Goal: Task Accomplishment & Management: Use online tool/utility

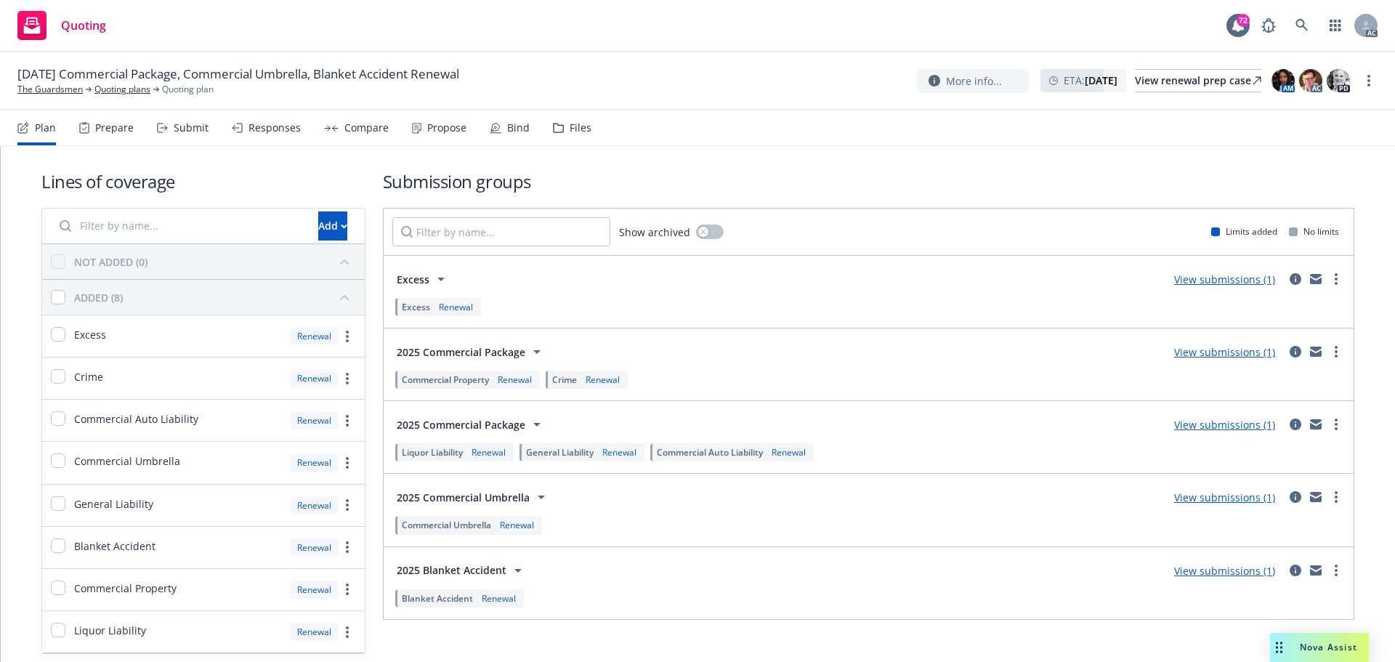
click at [273, 126] on div "Responses" at bounding box center [275, 128] width 52 height 12
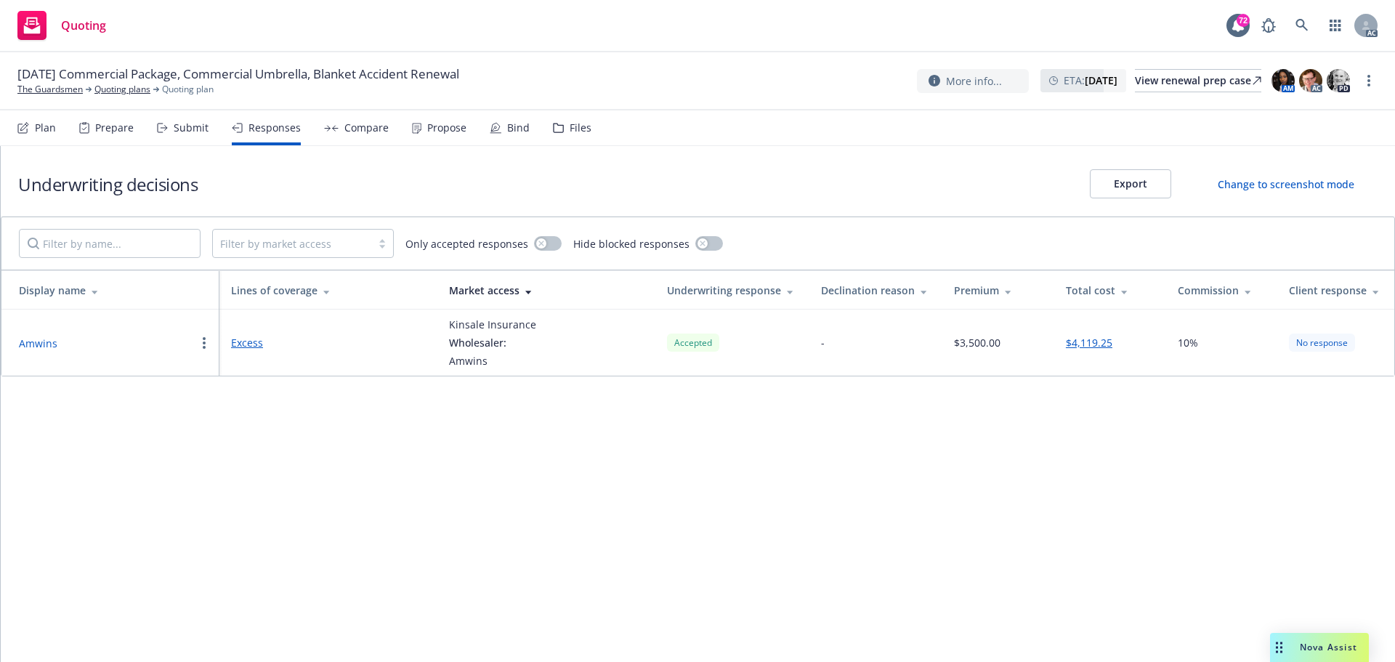
click at [44, 347] on button "Amwins" at bounding box center [38, 343] width 39 height 15
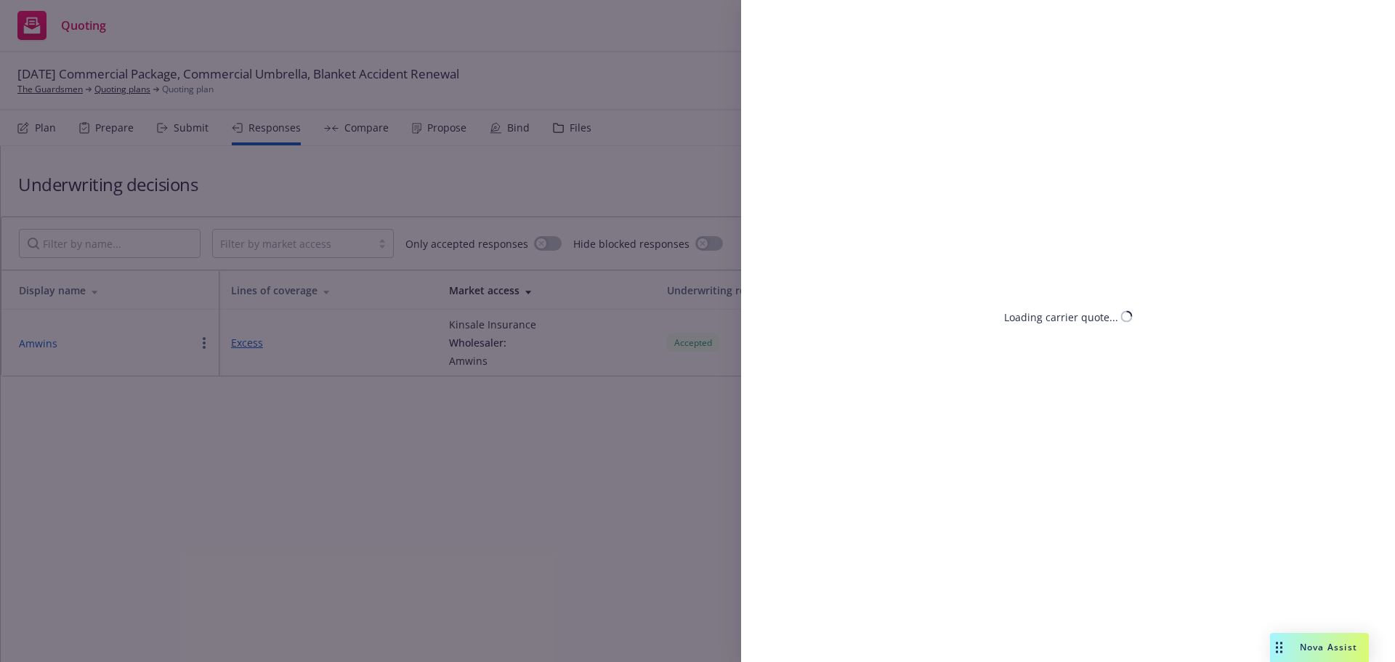
select select "CA"
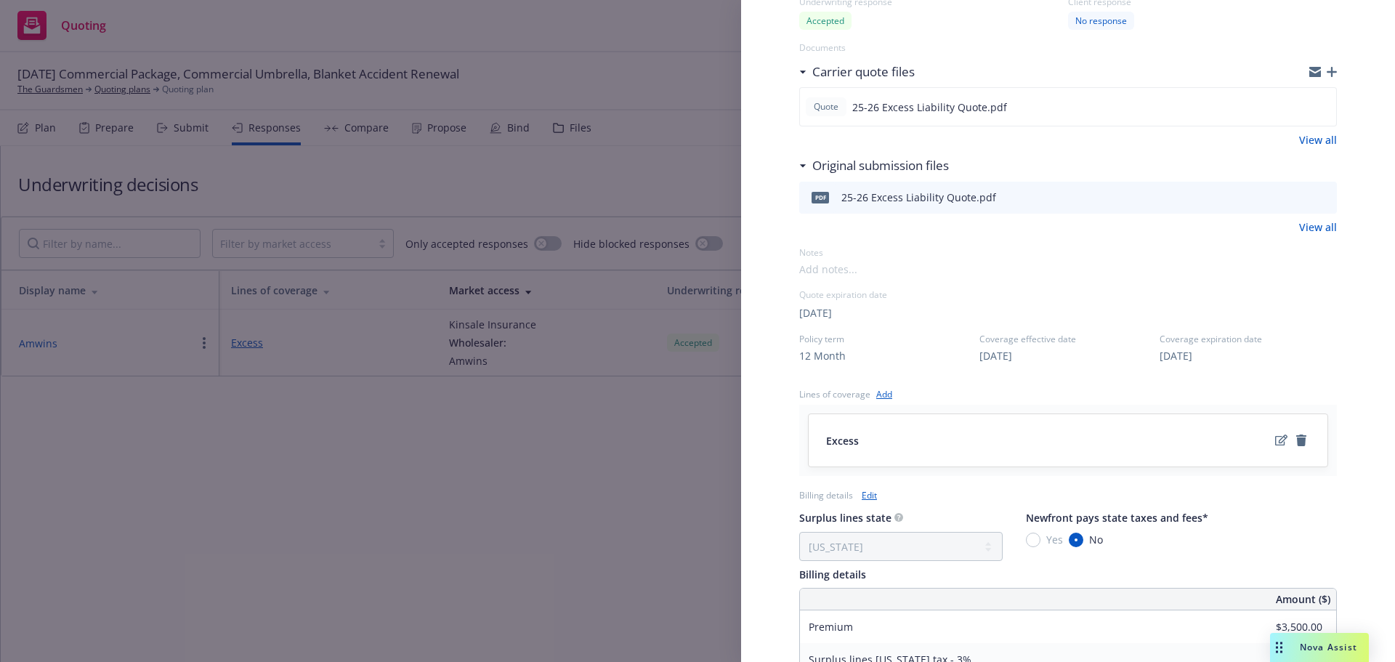
scroll to position [509, 0]
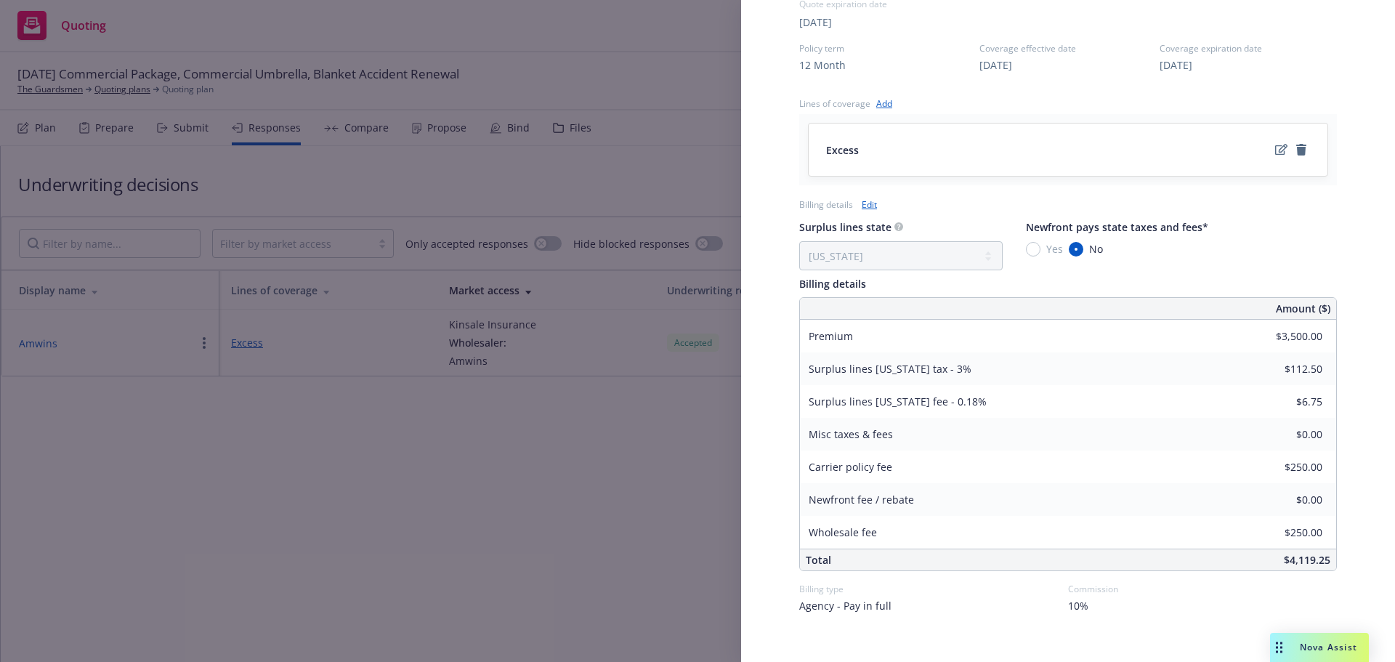
drag, startPoint x: 247, startPoint y: 474, endPoint x: 844, endPoint y: 275, distance: 629.0
click at [248, 474] on div "Display Name Amwins Carrier Kinsale Insurance Writing company Kinsale Insurance…" at bounding box center [697, 331] width 1395 height 662
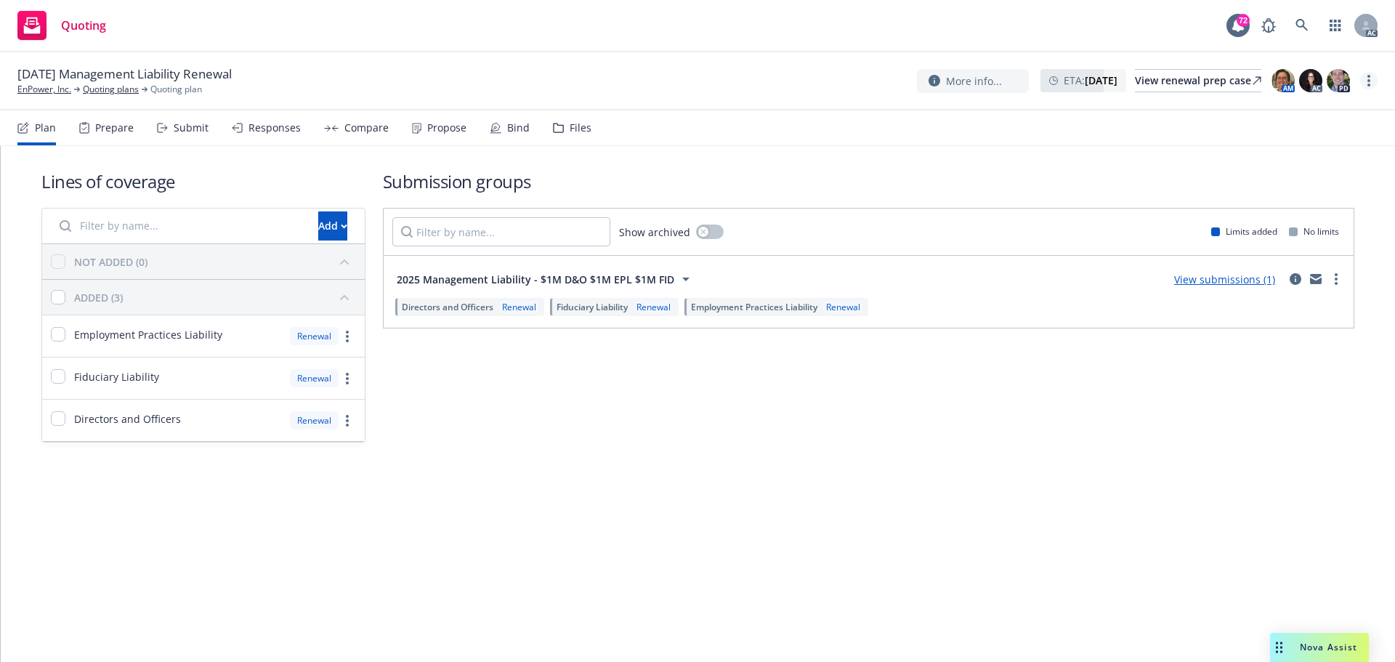
click at [1369, 81] on circle "more" at bounding box center [1369, 80] width 3 height 3
click at [1264, 110] on link "Copy logging email" at bounding box center [1296, 110] width 162 height 29
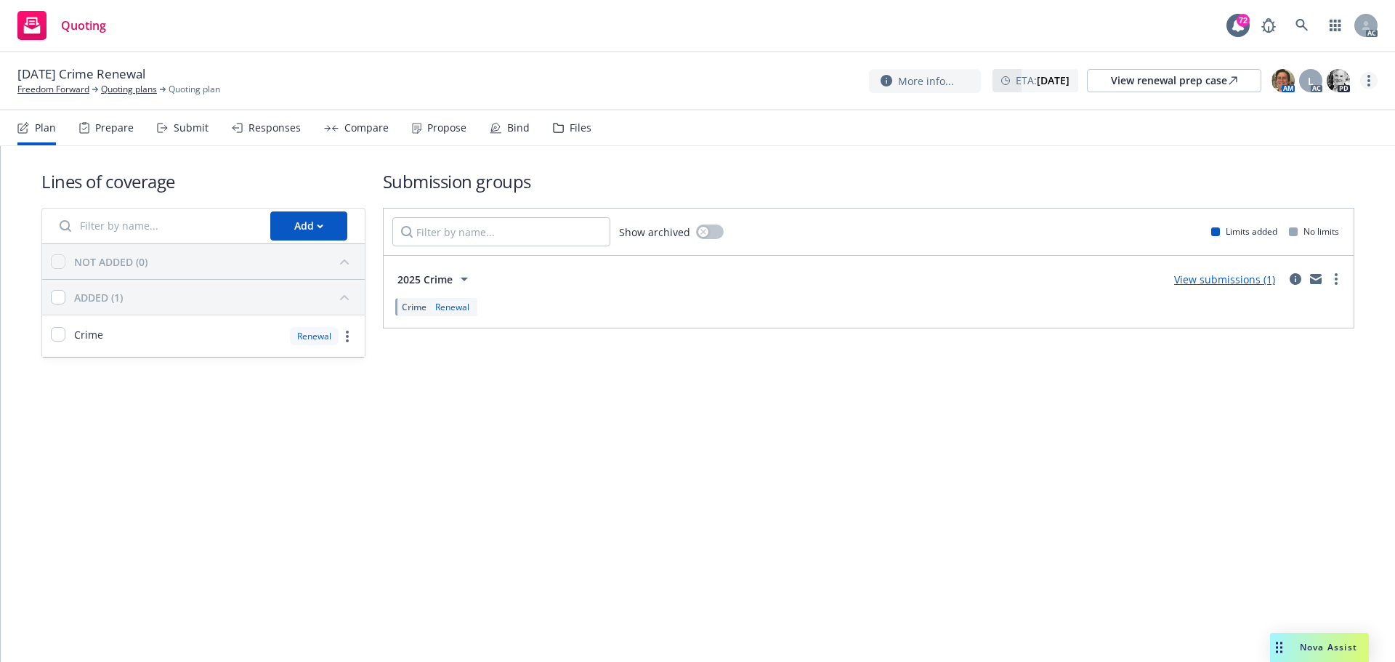
click at [1372, 79] on link "more" at bounding box center [1368, 80] width 17 height 17
click at [1271, 116] on link "Copy logging email" at bounding box center [1296, 110] width 162 height 29
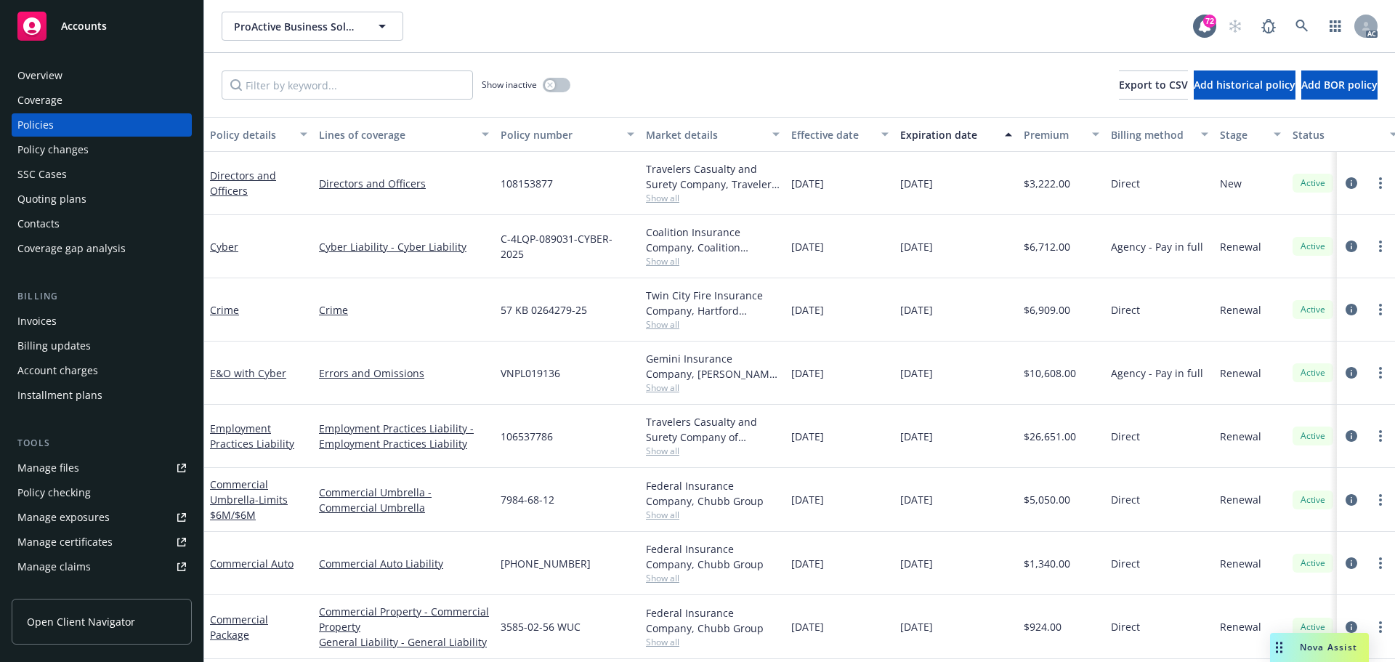
click at [59, 153] on div "Policy changes" at bounding box center [52, 149] width 71 height 23
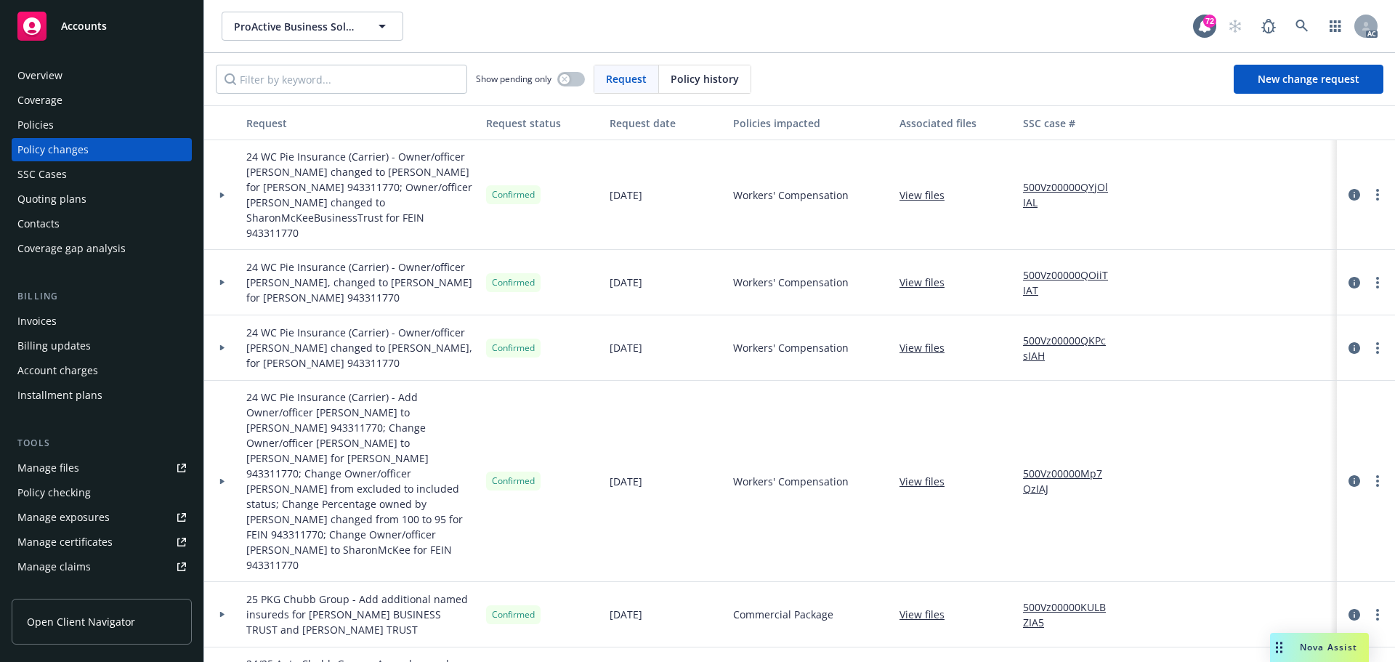
click at [225, 280] on div at bounding box center [222, 282] width 25 height 5
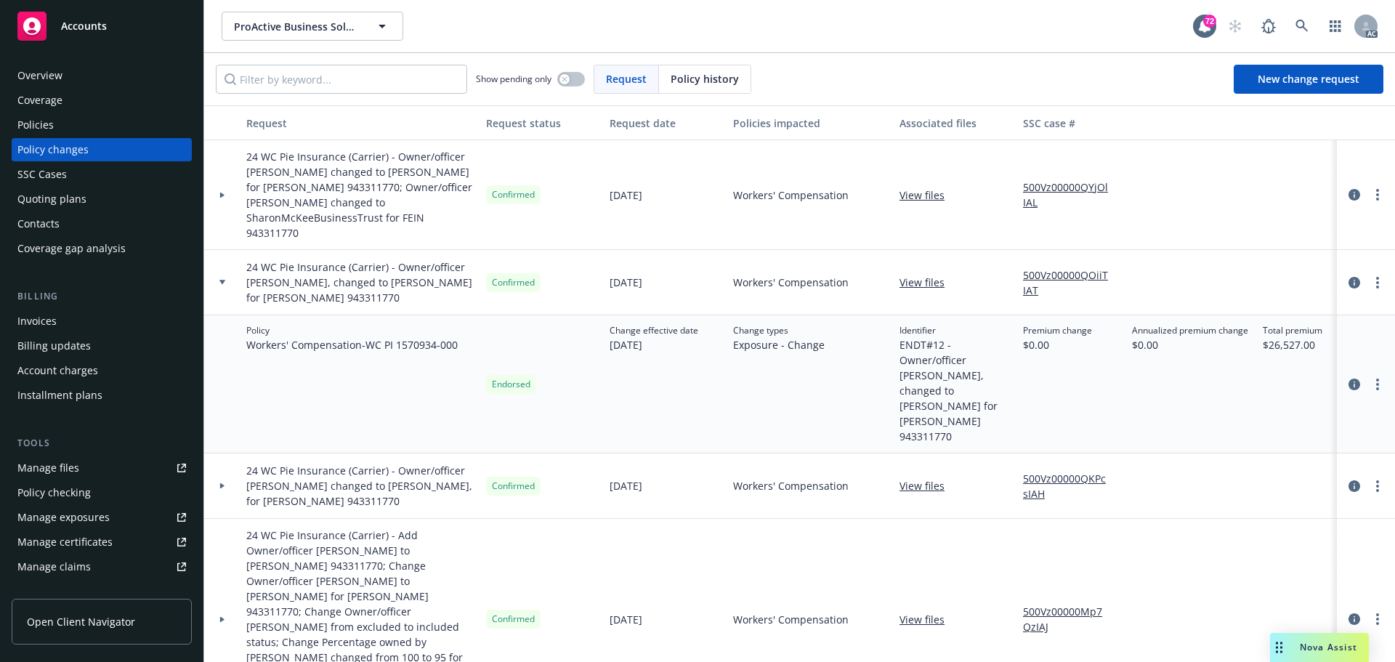
click at [225, 280] on div at bounding box center [222, 282] width 25 height 5
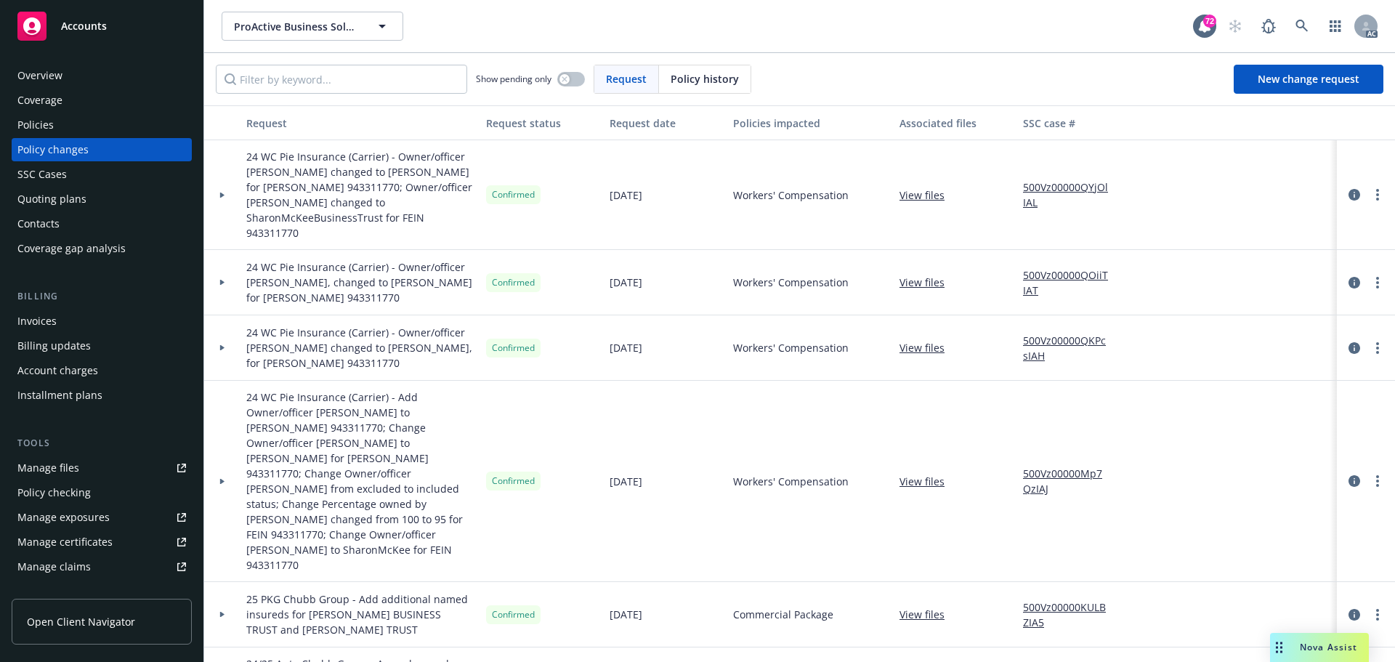
click at [51, 119] on div "Policies" at bounding box center [35, 124] width 36 height 23
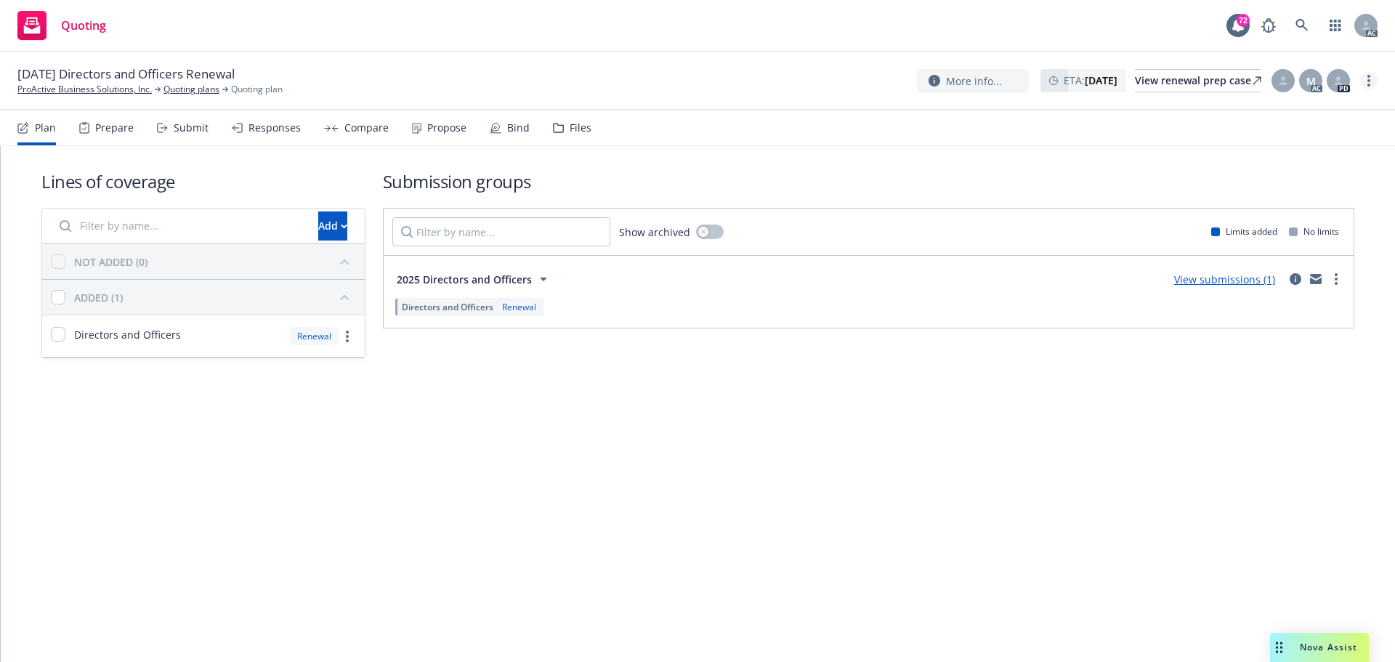
click at [1374, 81] on link "more" at bounding box center [1368, 80] width 17 height 17
click at [1302, 113] on link "Copy logging email" at bounding box center [1296, 110] width 162 height 29
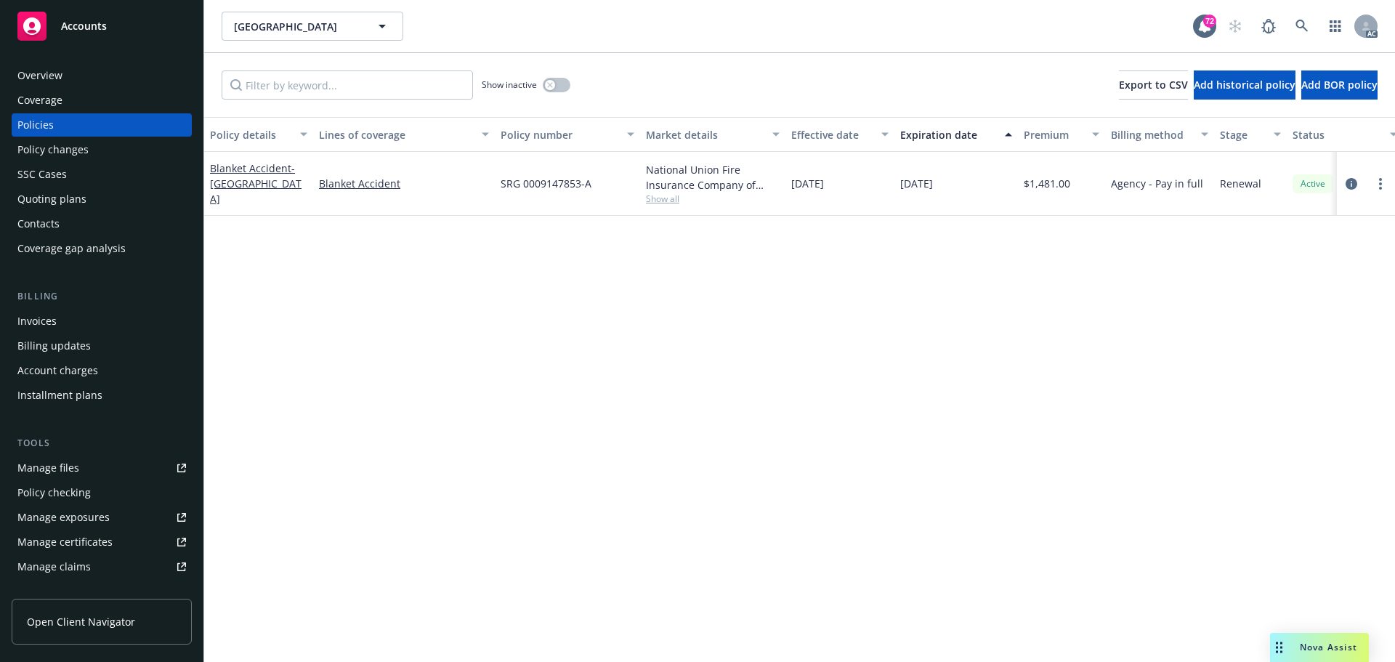
click at [669, 199] on span "Show all" at bounding box center [713, 199] width 134 height 12
click at [1062, 328] on div "Policy details Lines of coverage Policy number Market details Effective date Ex…" at bounding box center [799, 389] width 1191 height 545
click at [1350, 184] on icon "circleInformation" at bounding box center [1352, 184] width 12 height 12
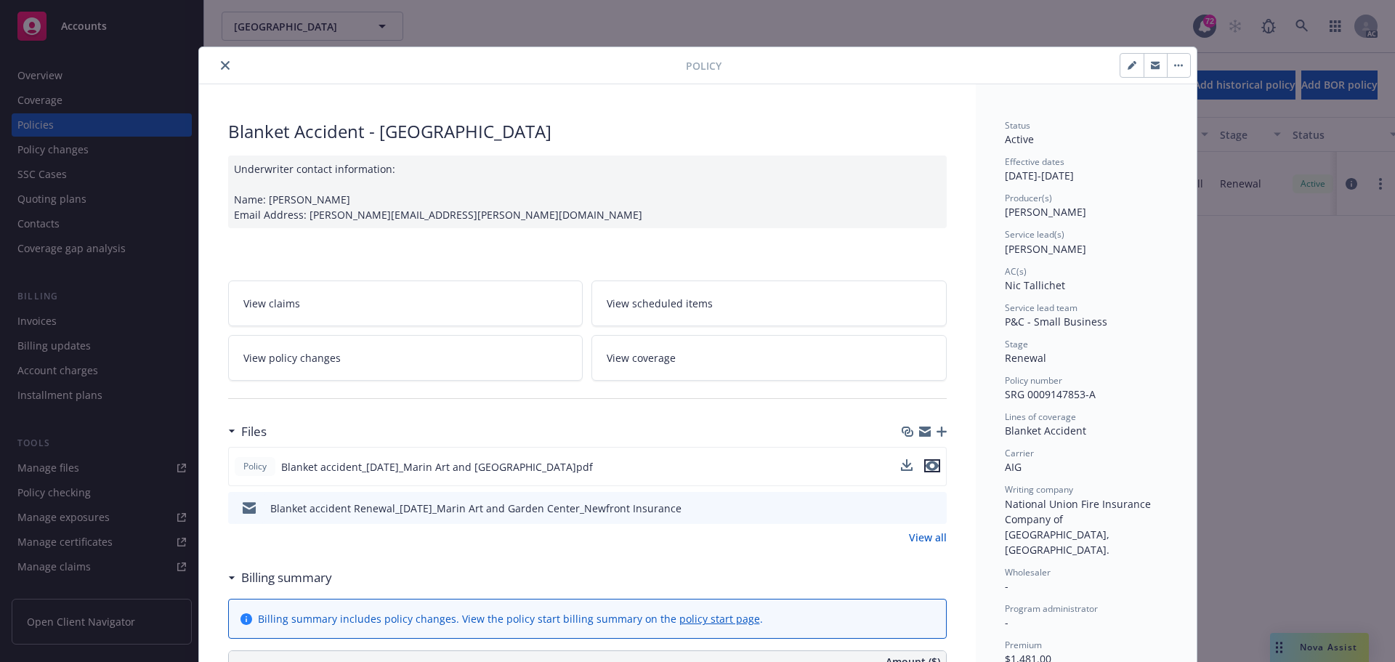
click at [933, 464] on button "preview file" at bounding box center [932, 465] width 16 height 13
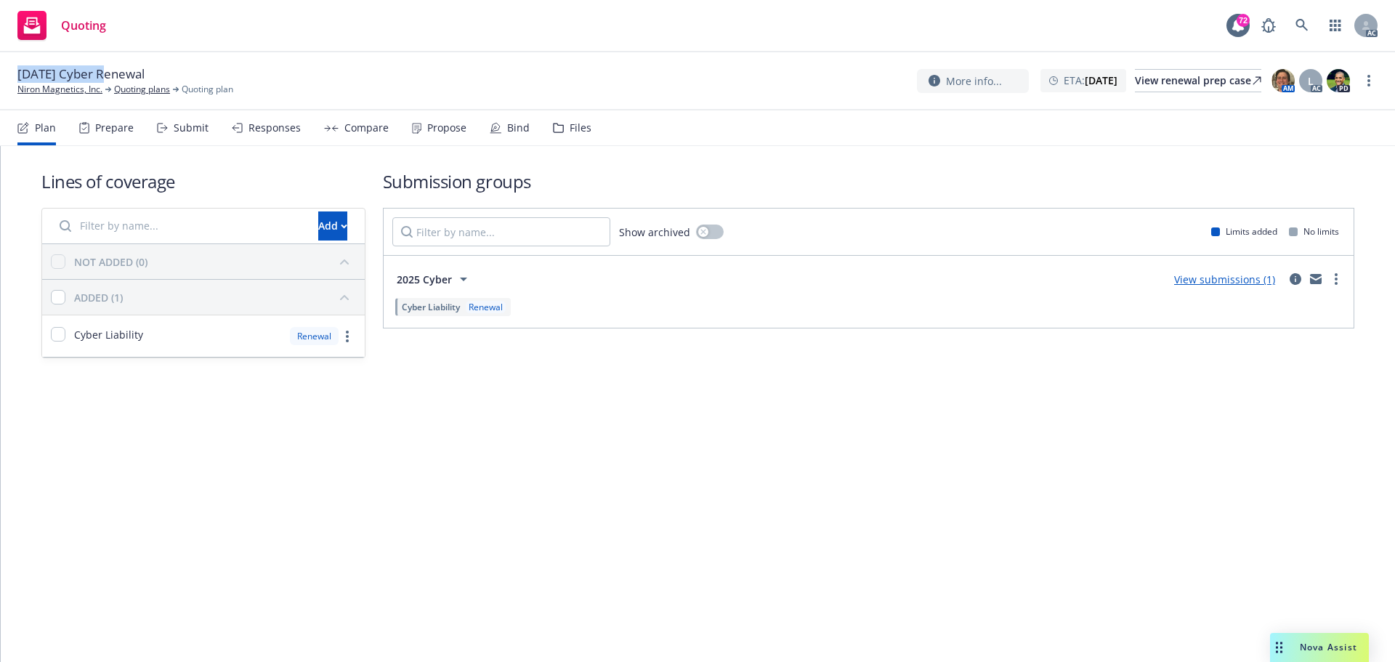
drag, startPoint x: 104, startPoint y: 76, endPoint x: 18, endPoint y: 73, distance: 85.8
click at [18, 73] on span "12/12/25 Cyber Renewal" at bounding box center [80, 73] width 127 height 17
copy span "12/12/25 Cyber"
click at [191, 133] on div "Submit" at bounding box center [191, 128] width 35 height 12
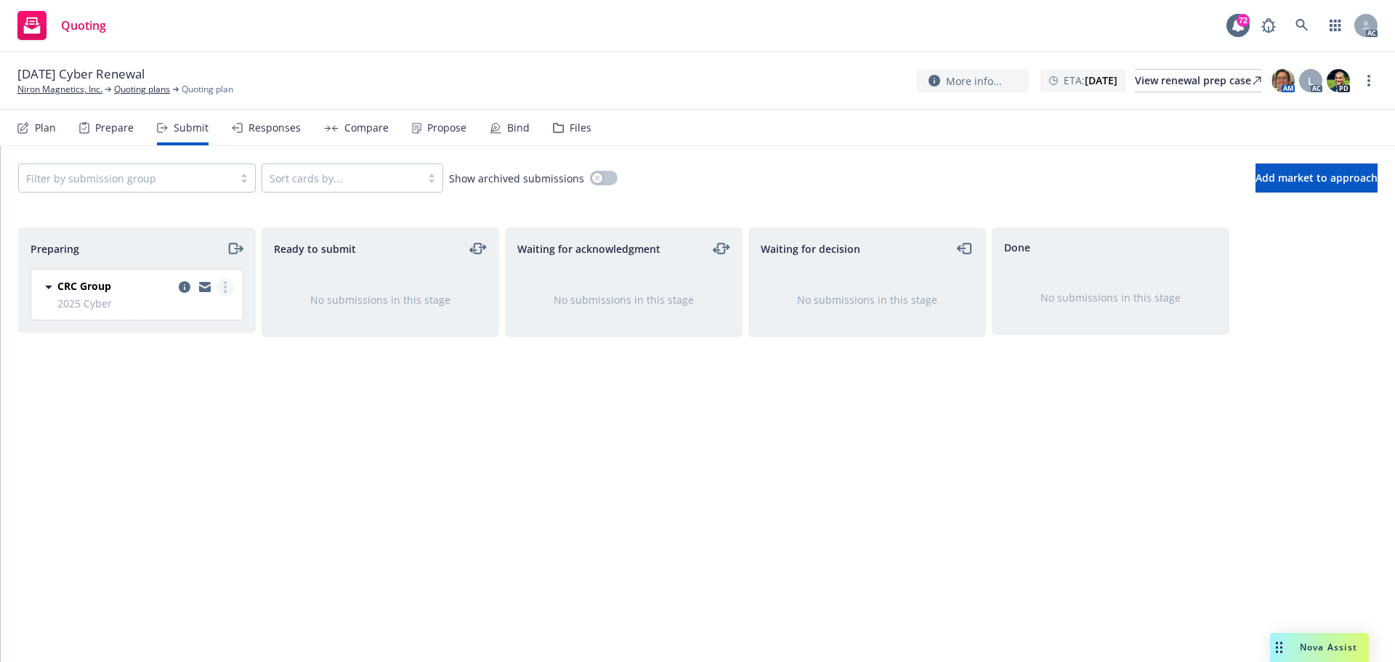
click at [224, 291] on circle "more" at bounding box center [225, 291] width 3 height 3
click at [205, 344] on span "Log acknowledgement" at bounding box center [159, 346] width 143 height 14
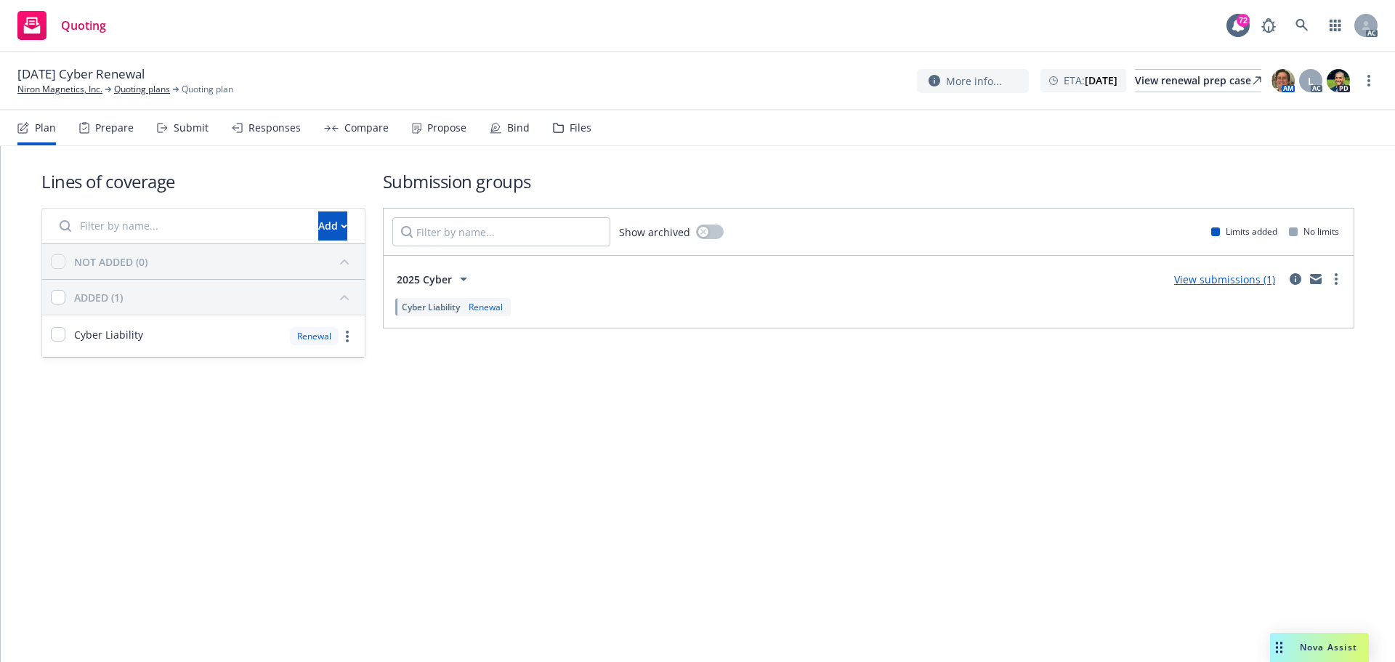
click at [193, 136] on div "Submit" at bounding box center [183, 127] width 52 height 35
click at [1372, 75] on link "more" at bounding box center [1368, 80] width 17 height 17
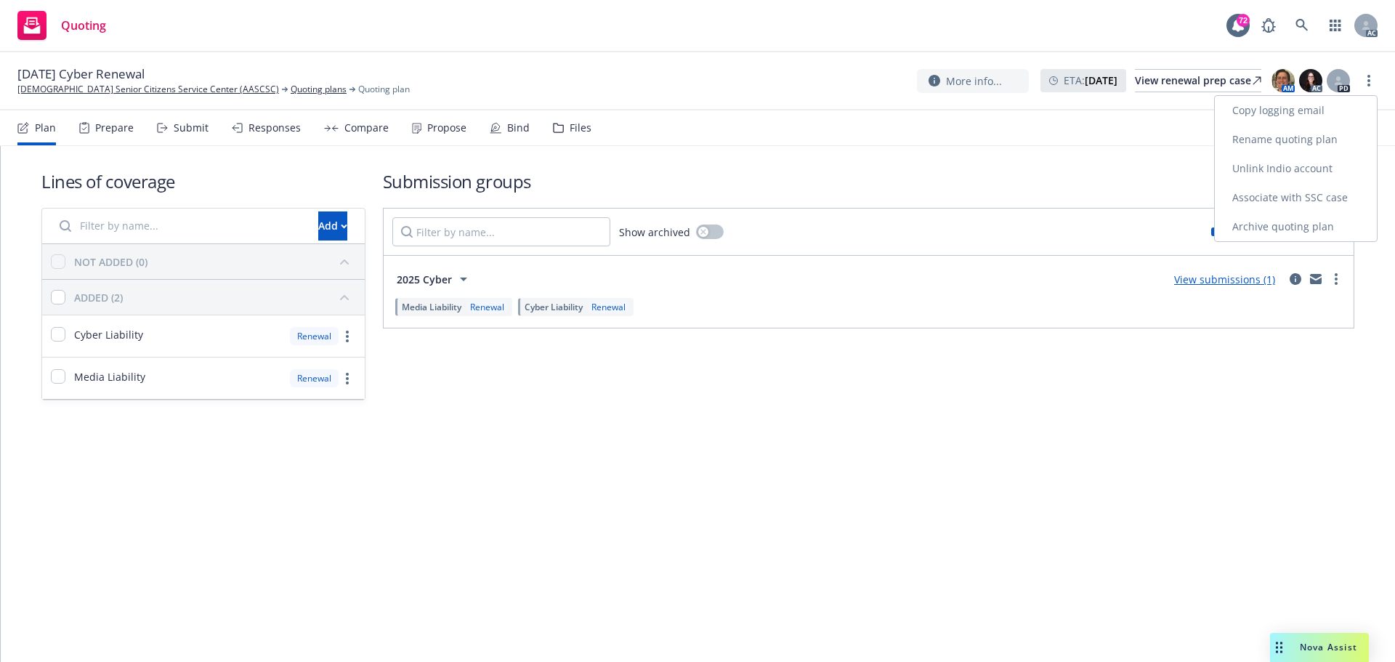
click at [1280, 114] on link "Copy logging email" at bounding box center [1296, 110] width 162 height 29
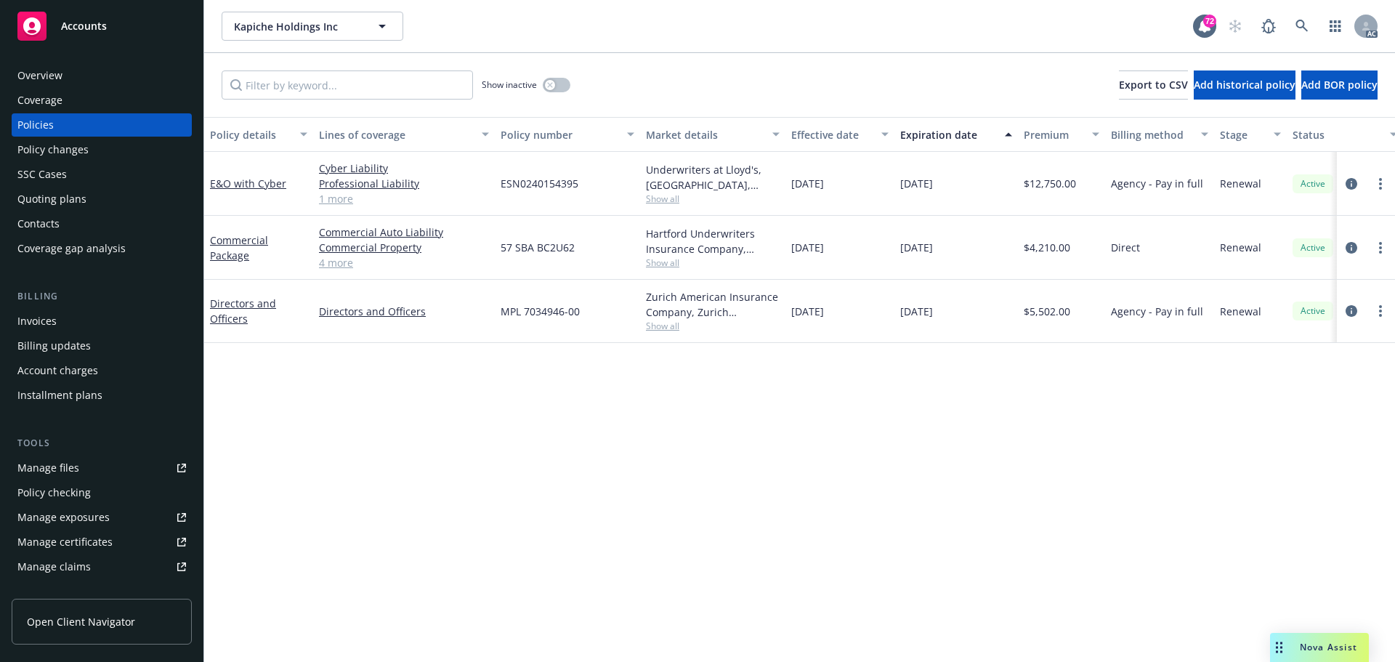
click at [289, 401] on div "Policy details Lines of coverage Policy number Market details Effective date Ex…" at bounding box center [799, 389] width 1191 height 545
click at [69, 146] on div "Policy changes" at bounding box center [52, 149] width 71 height 23
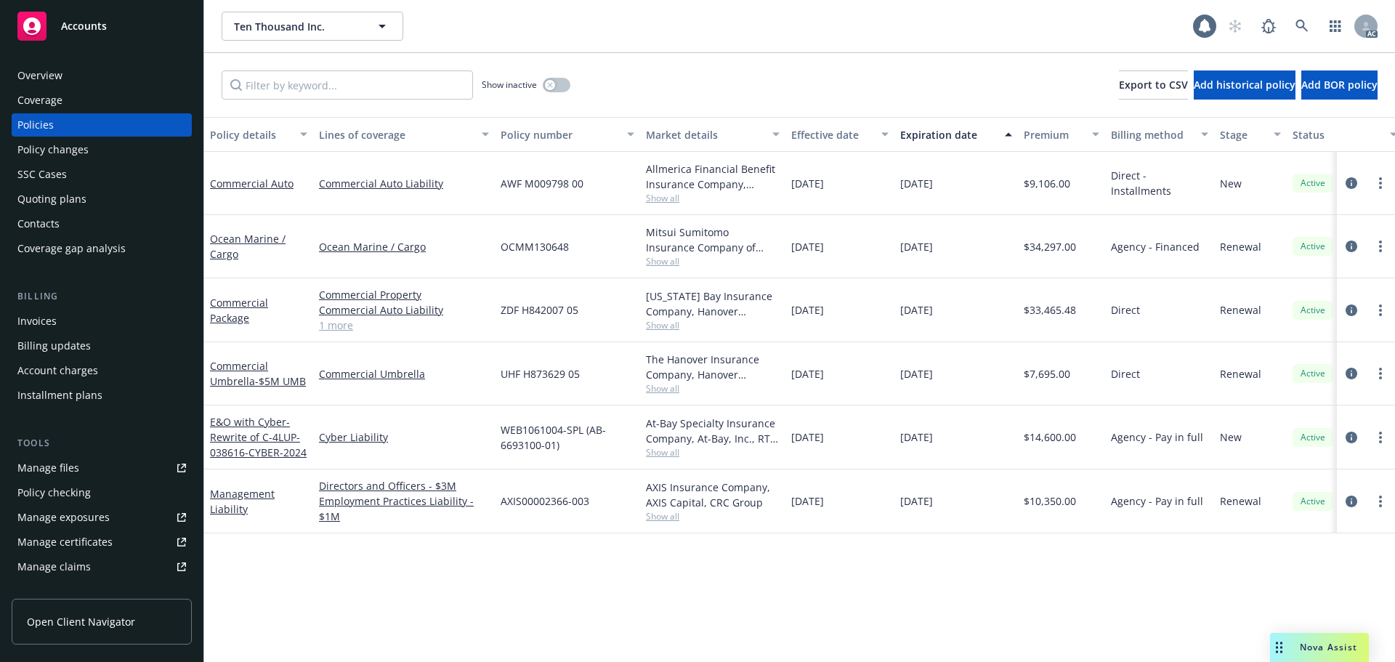
drag, startPoint x: 578, startPoint y: 572, endPoint x: 577, endPoint y: 562, distance: 9.6
click at [578, 572] on div "Policy details Lines of coverage Policy number Market details Effective date Ex…" at bounding box center [799, 389] width 1191 height 545
click at [66, 76] on div "Overview" at bounding box center [101, 75] width 169 height 23
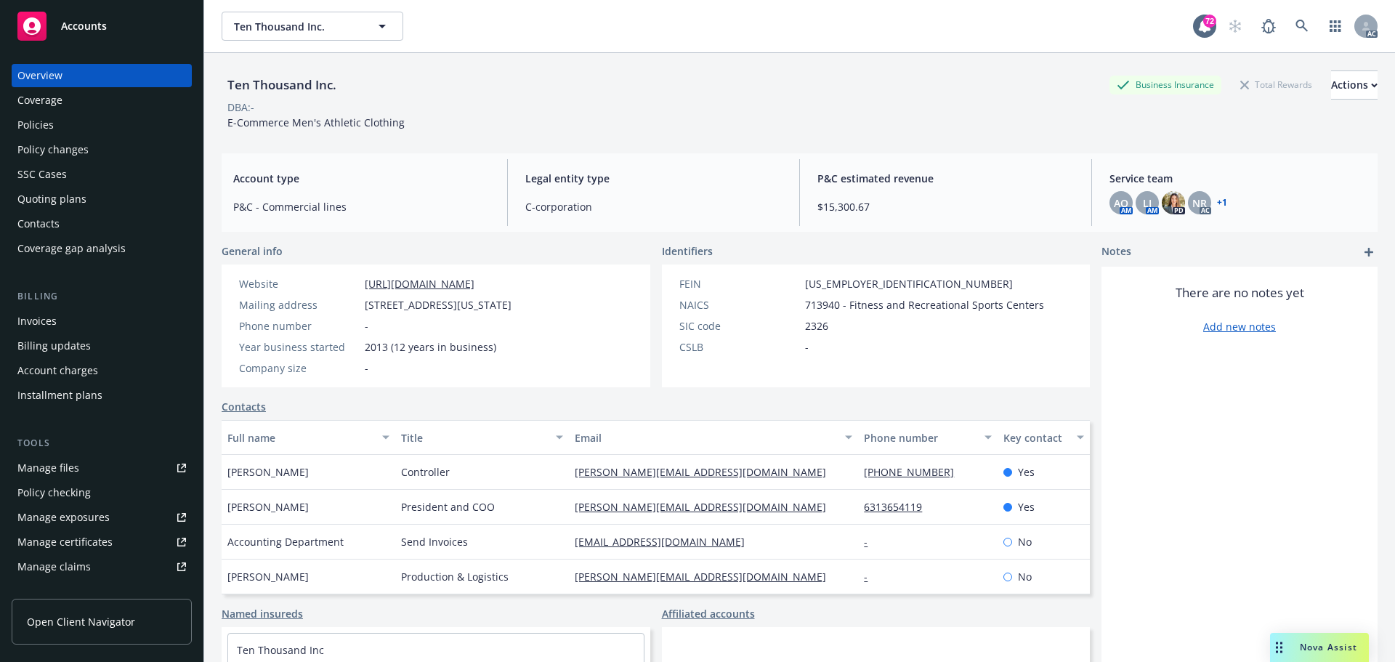
click at [52, 104] on div "Coverage" at bounding box center [39, 100] width 45 height 23
click at [49, 127] on div "Policies" at bounding box center [35, 124] width 36 height 23
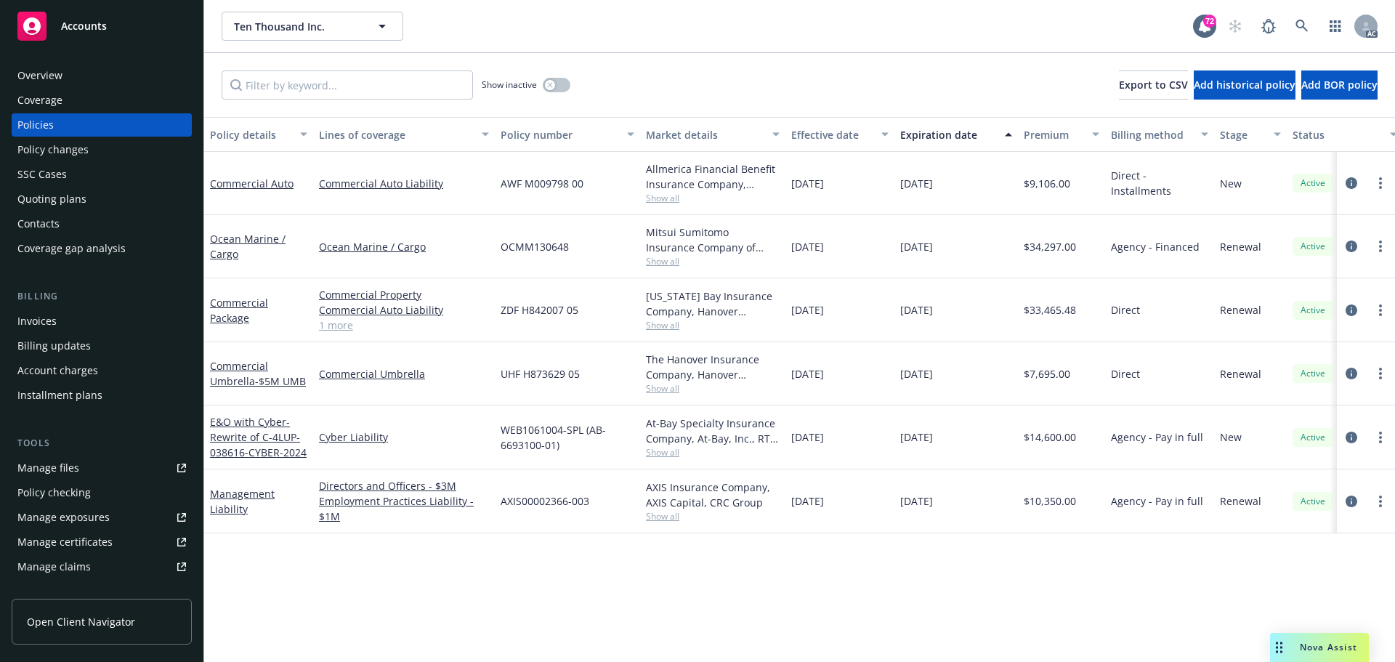
click at [663, 198] on span "Show all" at bounding box center [713, 198] width 134 height 12
click at [648, 388] on span "Show all" at bounding box center [713, 388] width 134 height 12
click at [664, 326] on span "Show all" at bounding box center [713, 325] width 134 height 12
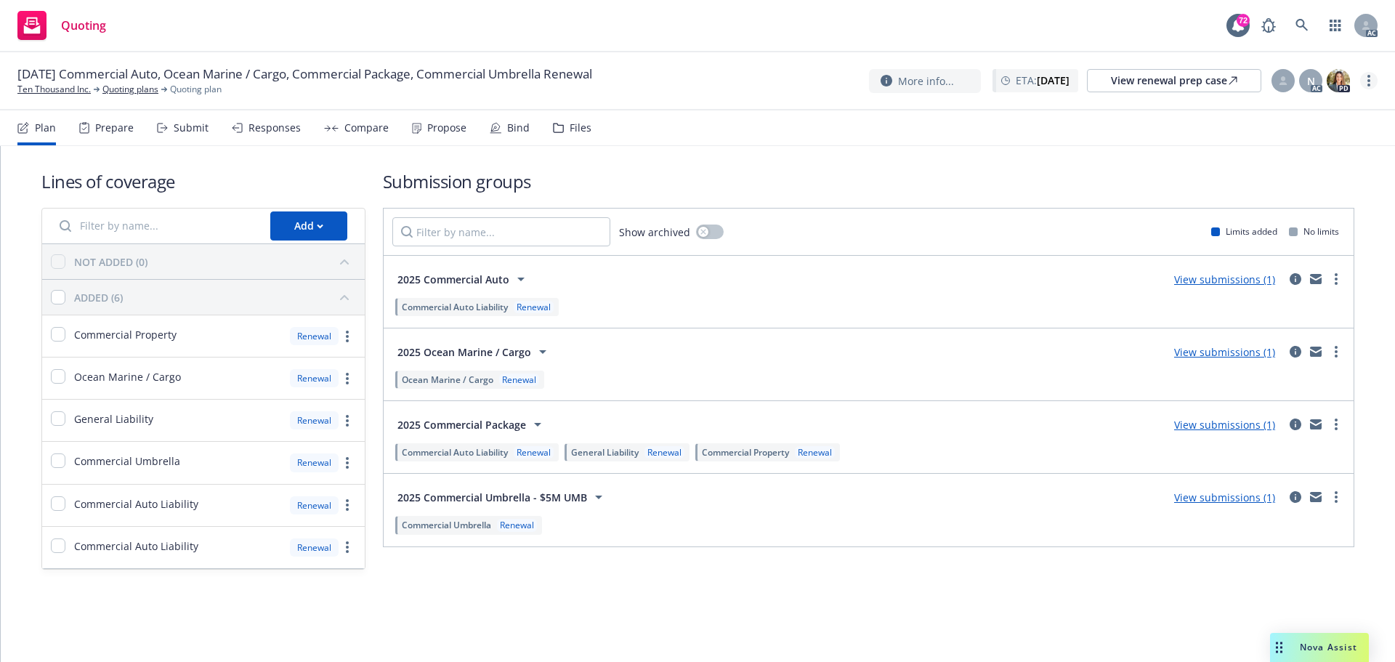
click at [1366, 77] on link "more" at bounding box center [1368, 80] width 17 height 17
click at [1284, 120] on link "Copy logging email" at bounding box center [1296, 110] width 162 height 29
click at [169, 136] on div "Submit" at bounding box center [183, 127] width 52 height 35
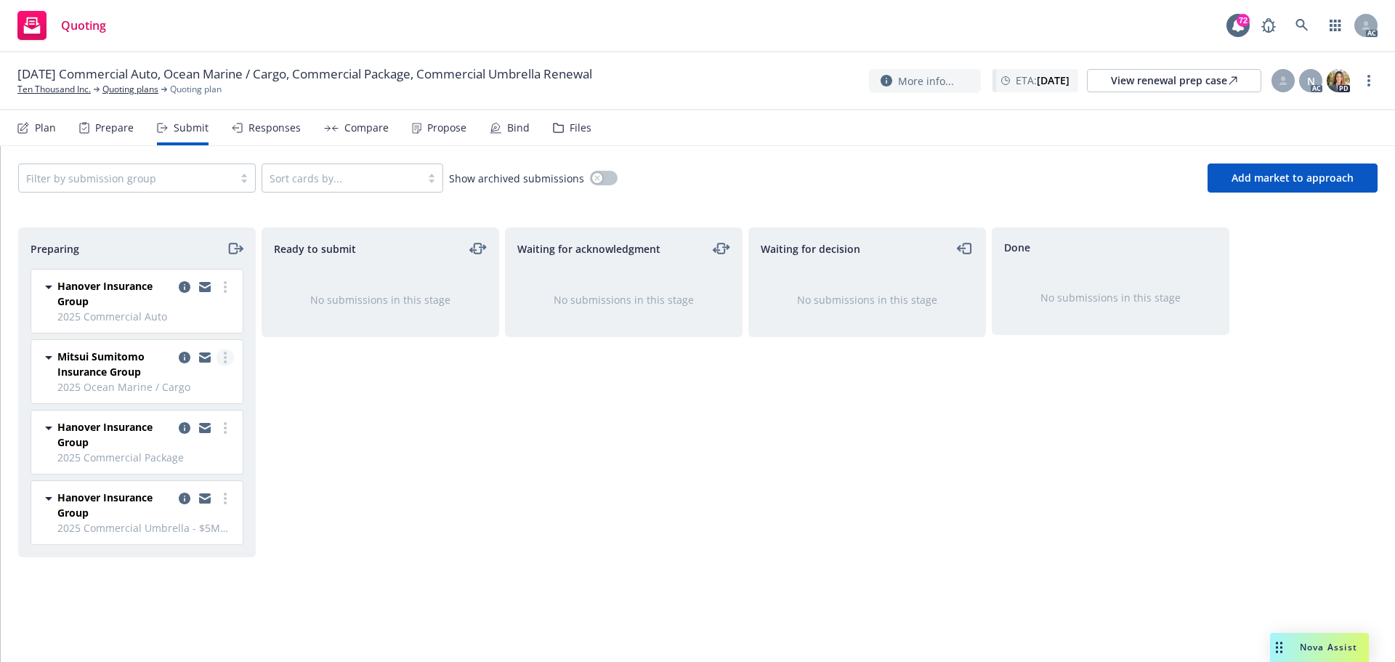
click at [225, 363] on link "more" at bounding box center [225, 357] width 17 height 17
click at [193, 422] on span "Log acknowledgement" at bounding box center [159, 416] width 143 height 14
